Goal: Check status: Check status

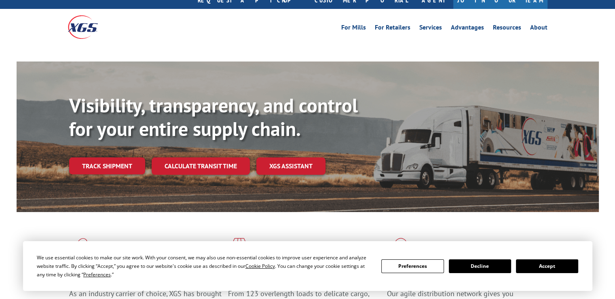
scroll to position [40, 0]
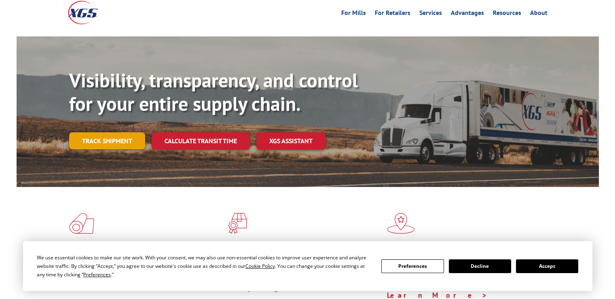
click at [106, 132] on link "Track shipment" at bounding box center [107, 140] width 76 height 17
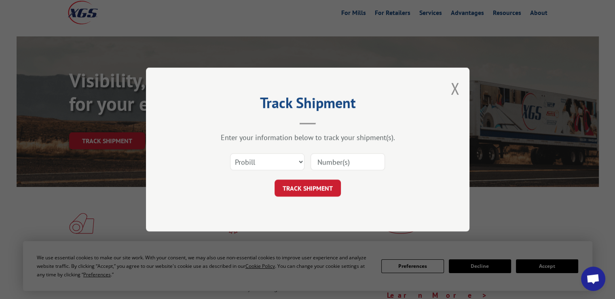
click at [349, 163] on input at bounding box center [348, 161] width 74 height 17
paste input "525980952"
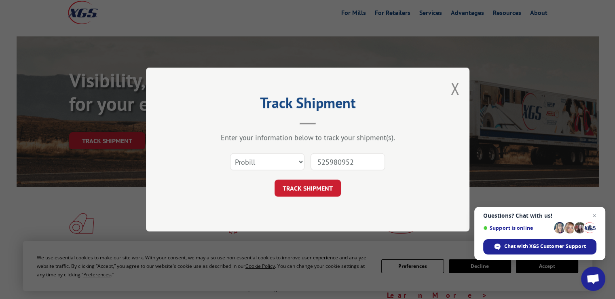
type input "525980952"
click at [316, 188] on button "TRACK SHIPMENT" at bounding box center [308, 188] width 66 height 17
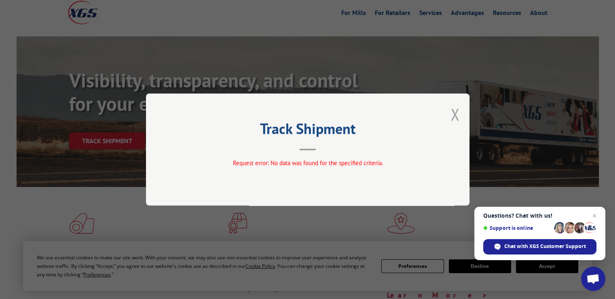
click at [459, 115] on button "Close modal" at bounding box center [455, 114] width 9 height 21
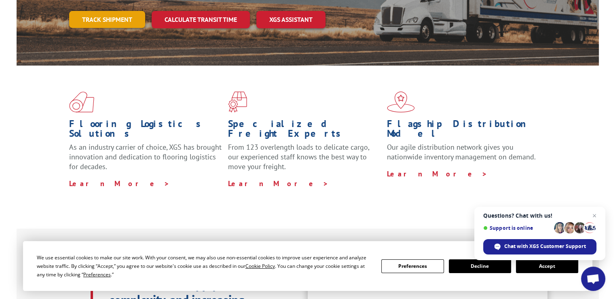
scroll to position [81, 0]
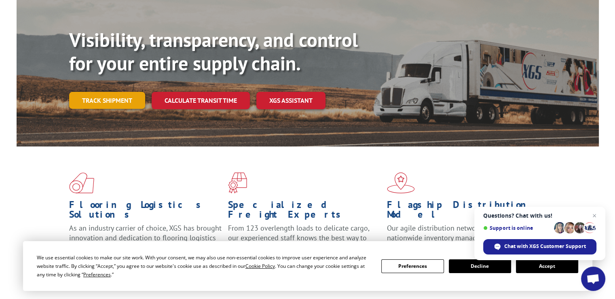
click at [116, 92] on link "Track shipment" at bounding box center [107, 100] width 76 height 17
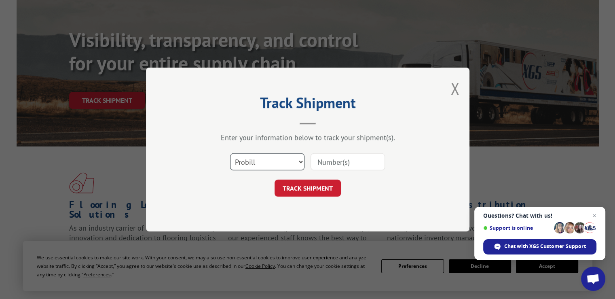
click at [270, 159] on select "Select category... Probill BOL PO" at bounding box center [267, 161] width 74 height 17
select select "bol"
click at [230, 153] on select "Select category... Probill BOL PO" at bounding box center [267, 161] width 74 height 17
click at [338, 164] on input at bounding box center [348, 161] width 74 height 17
paste input "525980952"
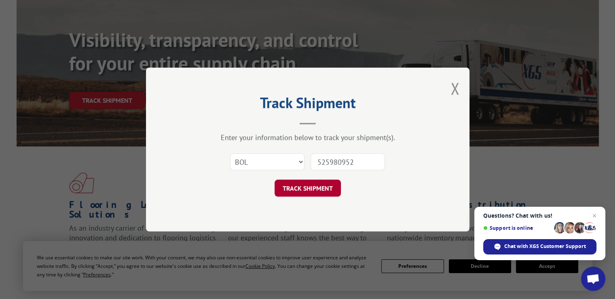
type input "525980952"
click at [324, 184] on button "TRACK SHIPMENT" at bounding box center [308, 188] width 66 height 17
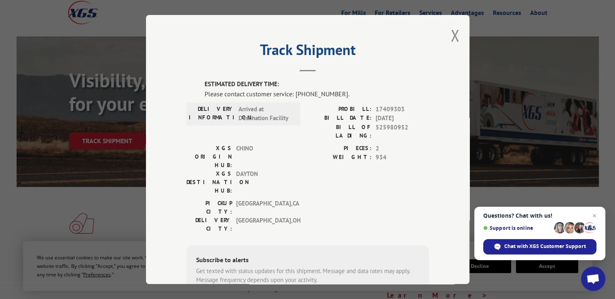
scroll to position [0, 0]
click at [387, 106] on span "17409303" at bounding box center [402, 109] width 53 height 9
copy span "17409303"
click at [454, 36] on button "Close modal" at bounding box center [455, 35] width 9 height 21
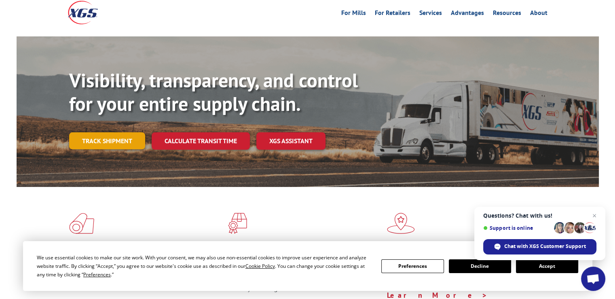
click at [122, 132] on link "Track shipment" at bounding box center [107, 140] width 76 height 17
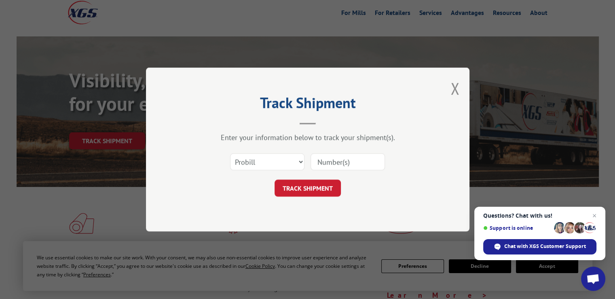
click at [350, 165] on input at bounding box center [348, 161] width 74 height 17
paste input "17409303"
type input "17409303"
click at [305, 186] on button "TRACK SHIPMENT" at bounding box center [308, 188] width 66 height 17
